Goal: Task Accomplishment & Management: Manage account settings

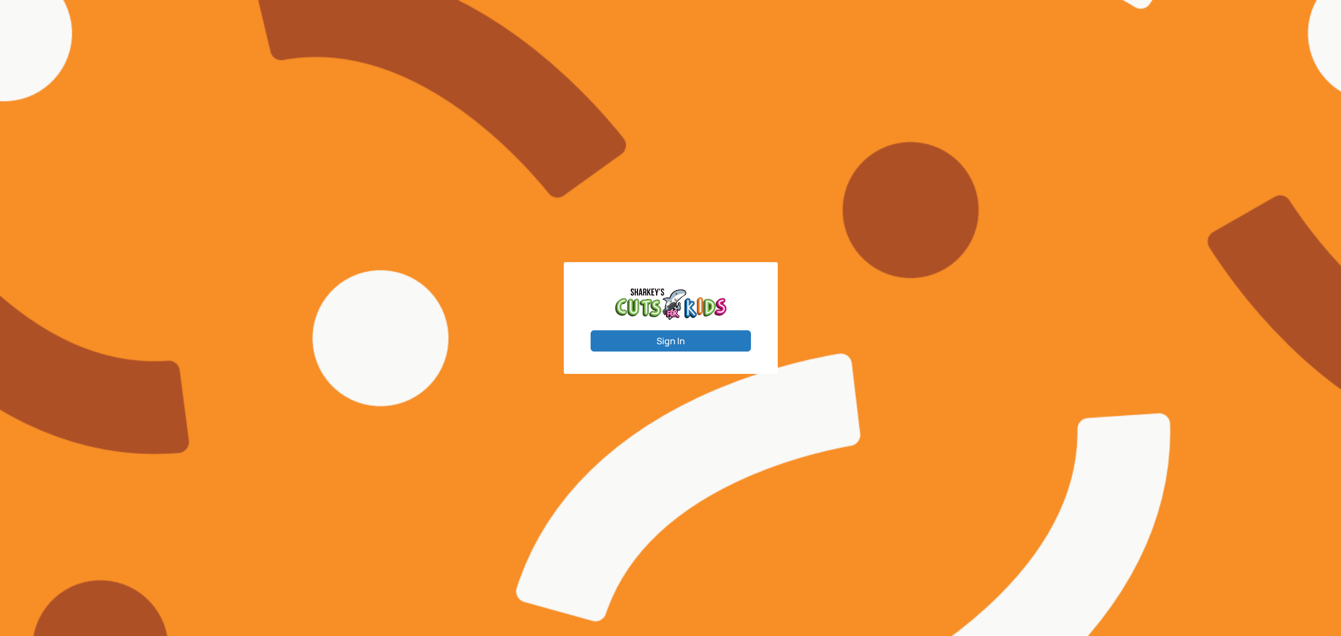
click at [662, 342] on button "Sign In" at bounding box center [671, 340] width 160 height 21
